Goal: Task Accomplishment & Management: Use online tool/utility

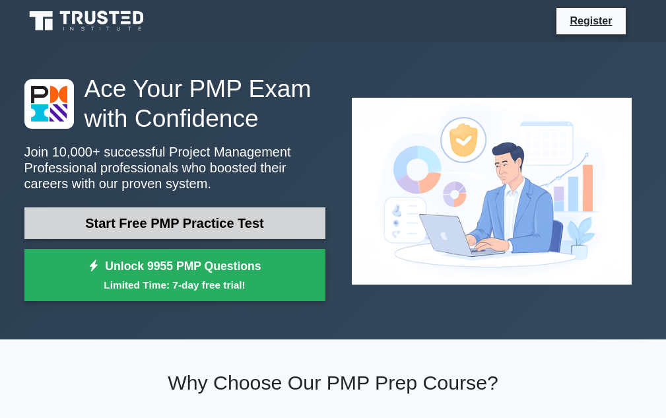
click at [317, 208] on link "Start Free PMP Practice Test" at bounding box center [174, 223] width 301 height 32
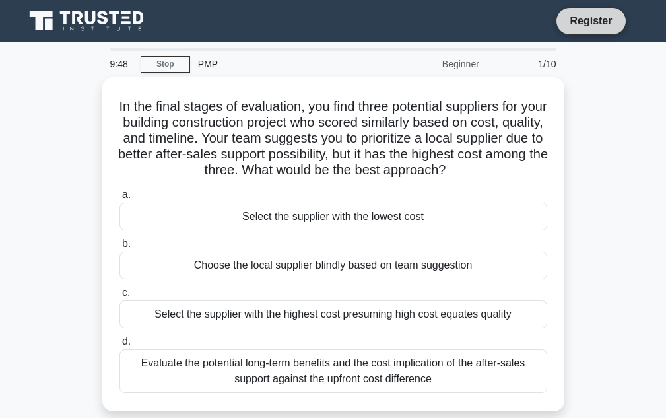
click at [613, 23] on link "Register" at bounding box center [591, 21] width 58 height 17
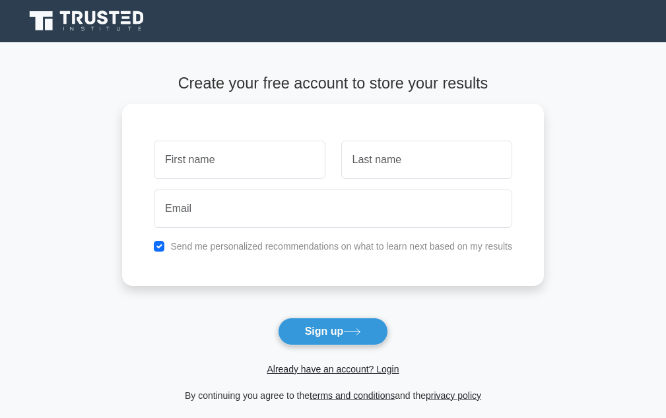
click at [634, 128] on main "Create your free account to store your results Send me personalized recommendat…" at bounding box center [333, 238] width 666 height 392
